Goal: Task Accomplishment & Management: Use online tool/utility

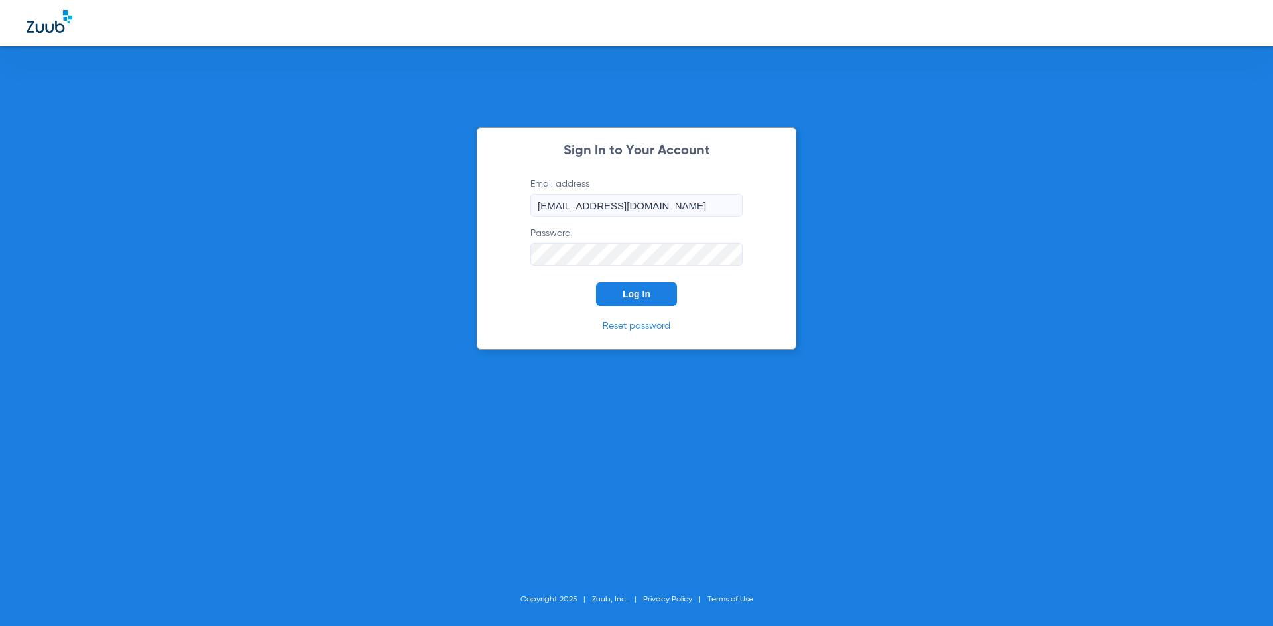
click at [628, 300] on button "Log In" at bounding box center [636, 294] width 81 height 24
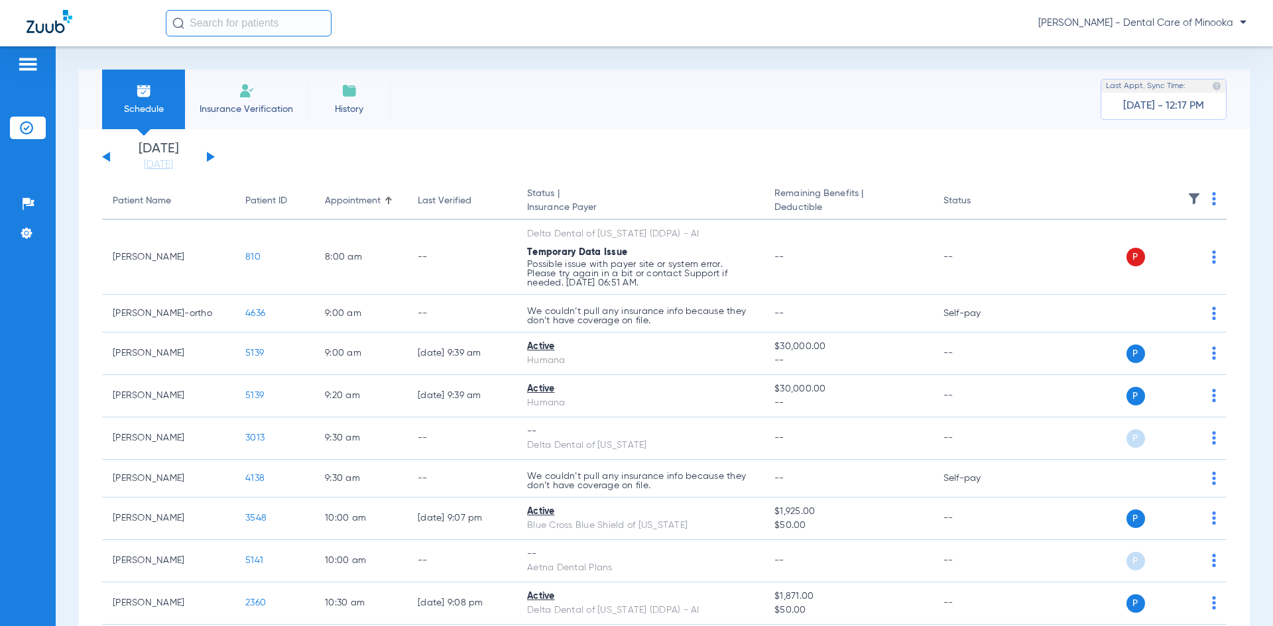
click at [211, 157] on button at bounding box center [211, 157] width 8 height 10
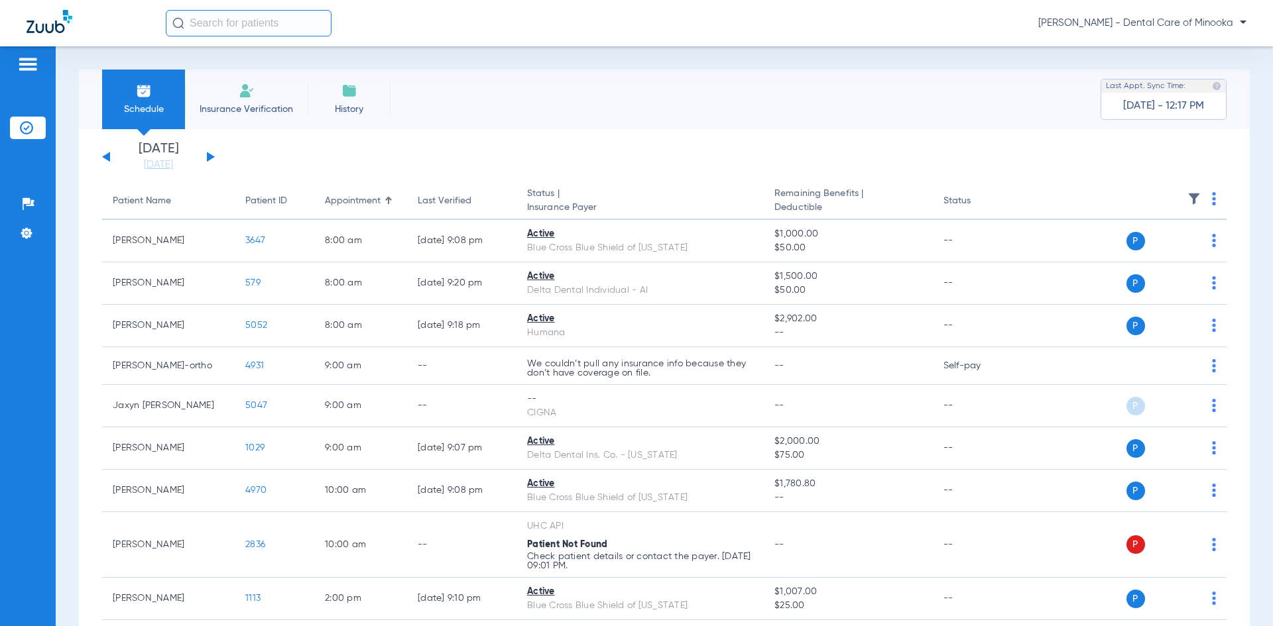
click at [103, 151] on div "[DATE] [DATE] [DATE] [DATE] [DATE] [DATE] [DATE] [DATE] [DATE] [DATE] [DATE] [D…" at bounding box center [158, 157] width 113 height 29
click at [109, 160] on button at bounding box center [106, 157] width 8 height 10
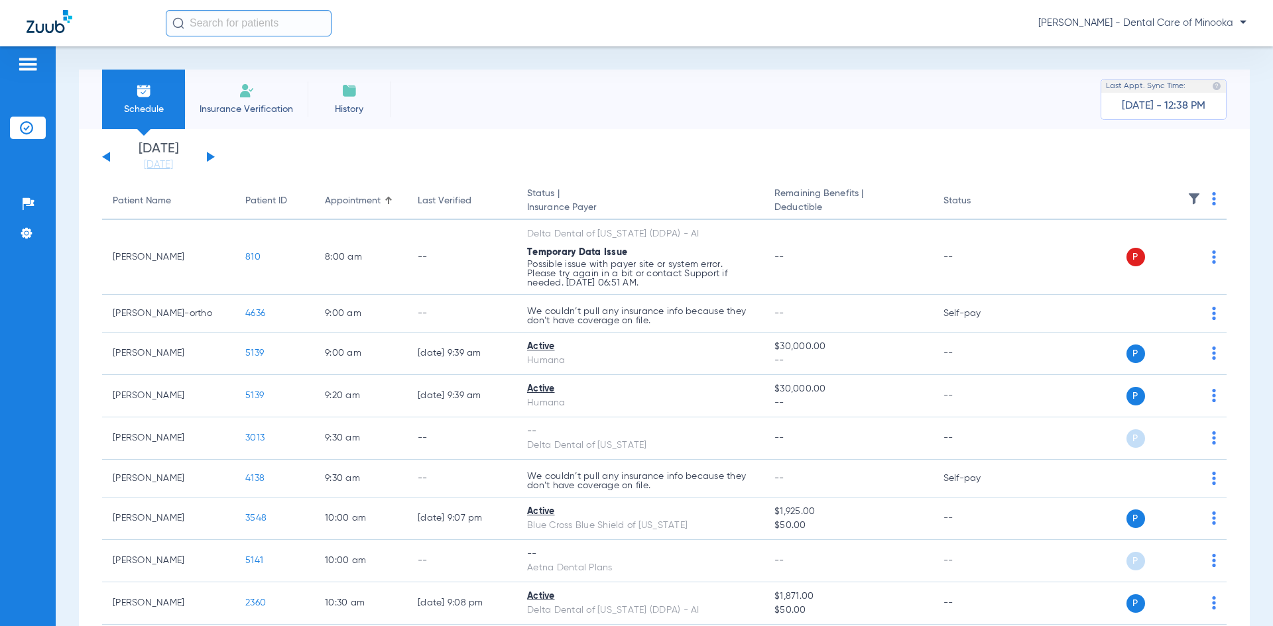
click at [260, 105] on span "Insurance Verification" at bounding box center [246, 109] width 103 height 13
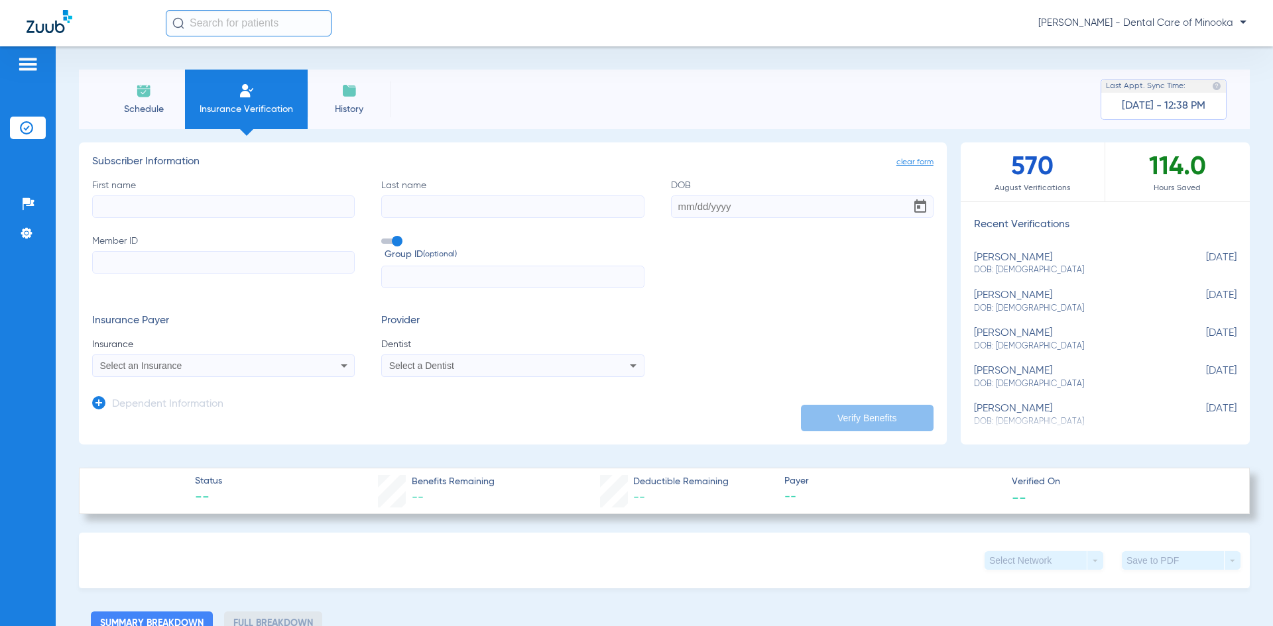
click at [980, 261] on div "[PERSON_NAME] DOB: [DEMOGRAPHIC_DATA]" at bounding box center [1072, 264] width 196 height 25
type input "[PERSON_NAME]"
type input "[DATE]"
type input "357889978"
